Goal: Transaction & Acquisition: Book appointment/travel/reservation

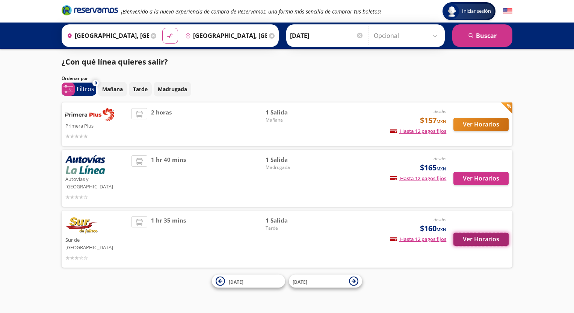
click at [479, 233] on button "Ver Horarios" at bounding box center [480, 239] width 55 height 13
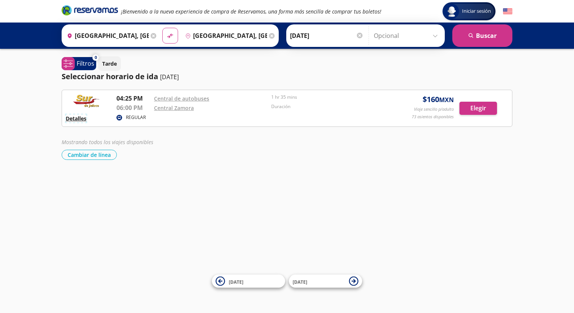
click at [77, 116] on button "Detalles" at bounding box center [76, 119] width 21 height 8
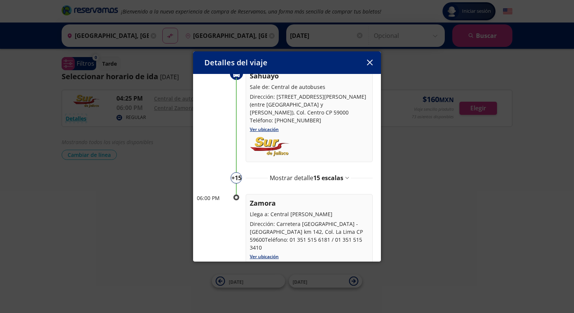
scroll to position [53, 0]
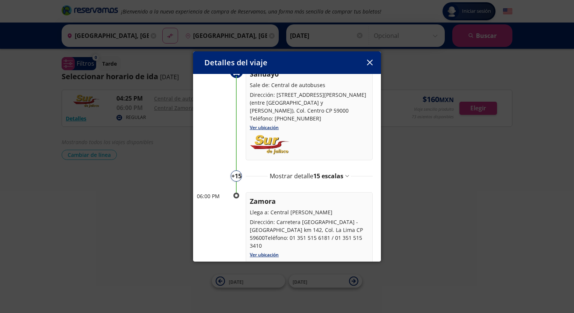
click at [346, 175] on icon at bounding box center [346, 176] width 3 height 2
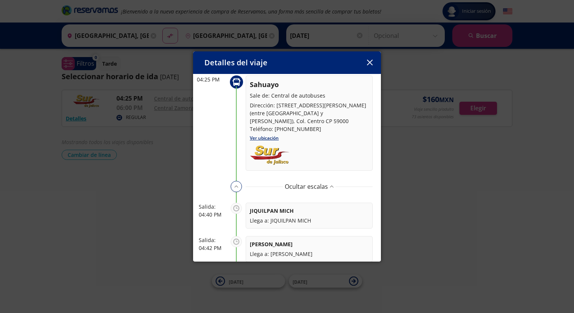
scroll to position [0, 0]
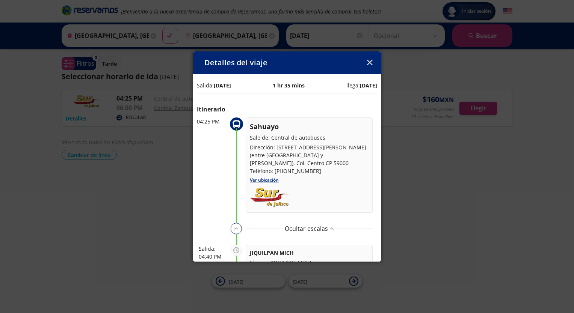
click at [366, 64] on button "button" at bounding box center [369, 62] width 11 height 11
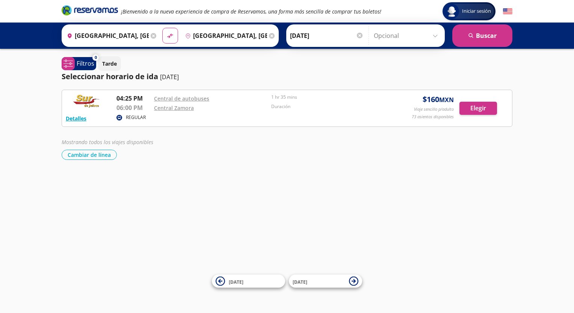
click at [152, 37] on div "Origen heroicons:map-pin-20-solid [GEOGRAPHIC_DATA], [GEOGRAPHIC_DATA]" at bounding box center [110, 36] width 95 height 20
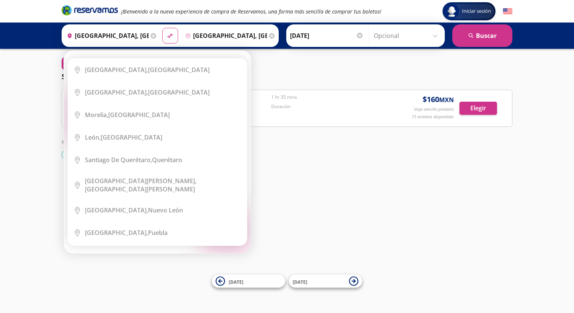
click at [151, 35] on icon at bounding box center [154, 36] width 6 height 6
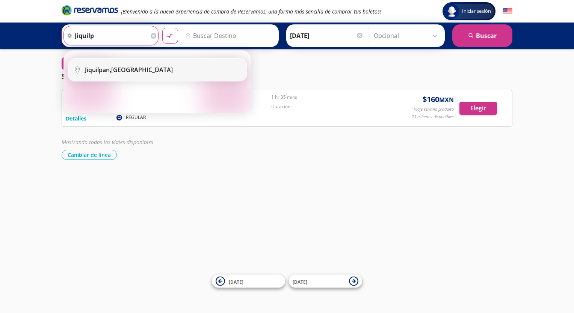
click at [152, 70] on div "Jiquilpan, [GEOGRAPHIC_DATA]" at bounding box center [163, 70] width 156 height 8
type input "Jiquilpan, [GEOGRAPHIC_DATA]"
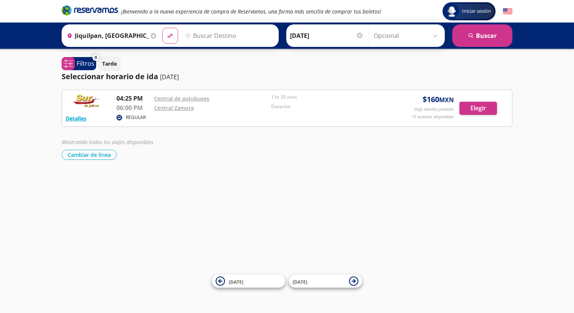
click at [200, 39] on input "Destino" at bounding box center [228, 35] width 92 height 19
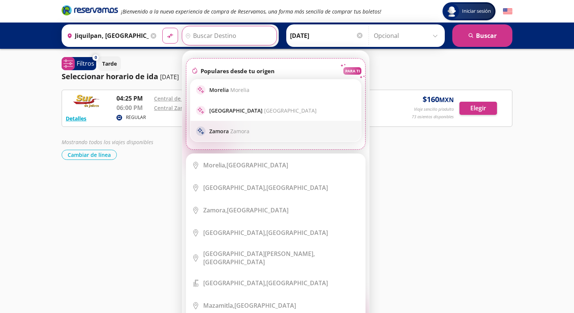
click at [252, 137] on div "sparkle [PERSON_NAME]" at bounding box center [275, 131] width 171 height 21
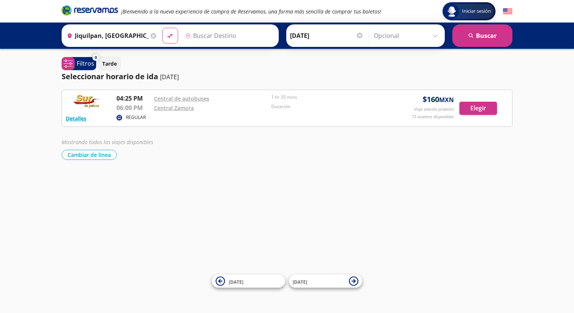
type input "[GEOGRAPHIC_DATA], [GEOGRAPHIC_DATA]"
click at [487, 34] on button "search [GEOGRAPHIC_DATA]" at bounding box center [482, 35] width 60 height 23
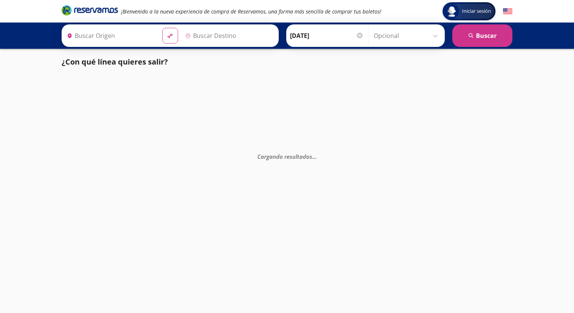
type input "[GEOGRAPHIC_DATA], [GEOGRAPHIC_DATA]"
type input "Jiquilpan, [GEOGRAPHIC_DATA]"
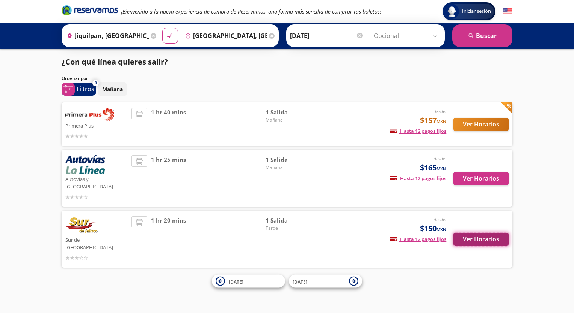
click at [489, 233] on button "Ver Horarios" at bounding box center [480, 239] width 55 height 13
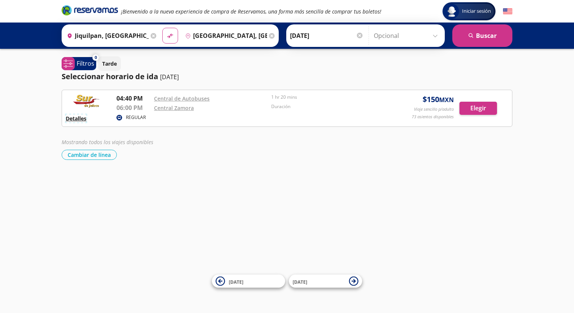
click at [75, 119] on button "Detalles" at bounding box center [76, 119] width 21 height 8
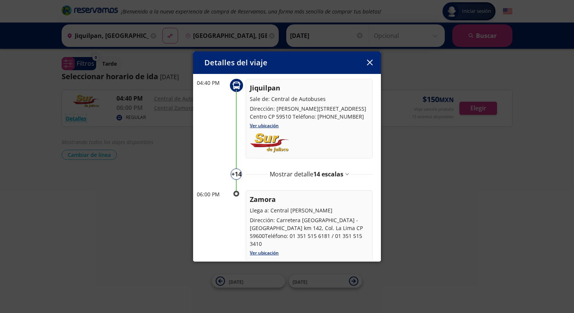
scroll to position [45, 0]
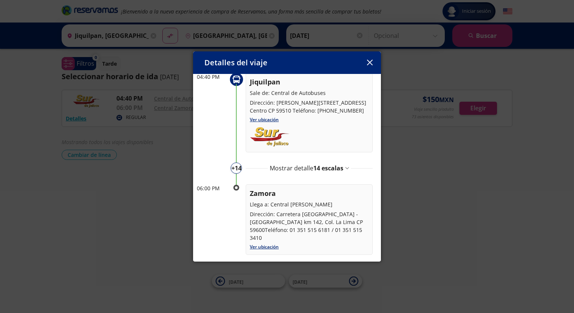
click at [342, 166] on span "14 escalas" at bounding box center [328, 168] width 30 height 8
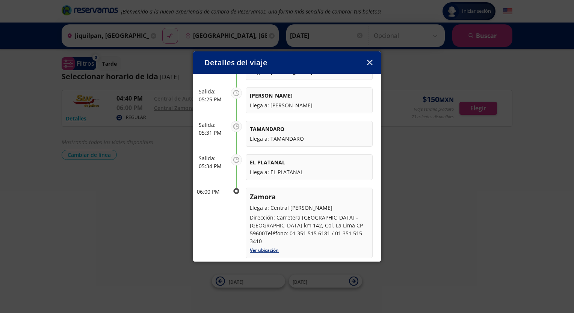
scroll to position [0, 0]
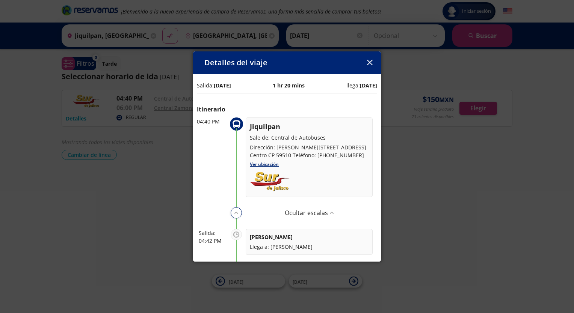
click at [369, 64] on icon "button" at bounding box center [370, 63] width 6 height 6
